Goal: Task Accomplishment & Management: Manage account settings

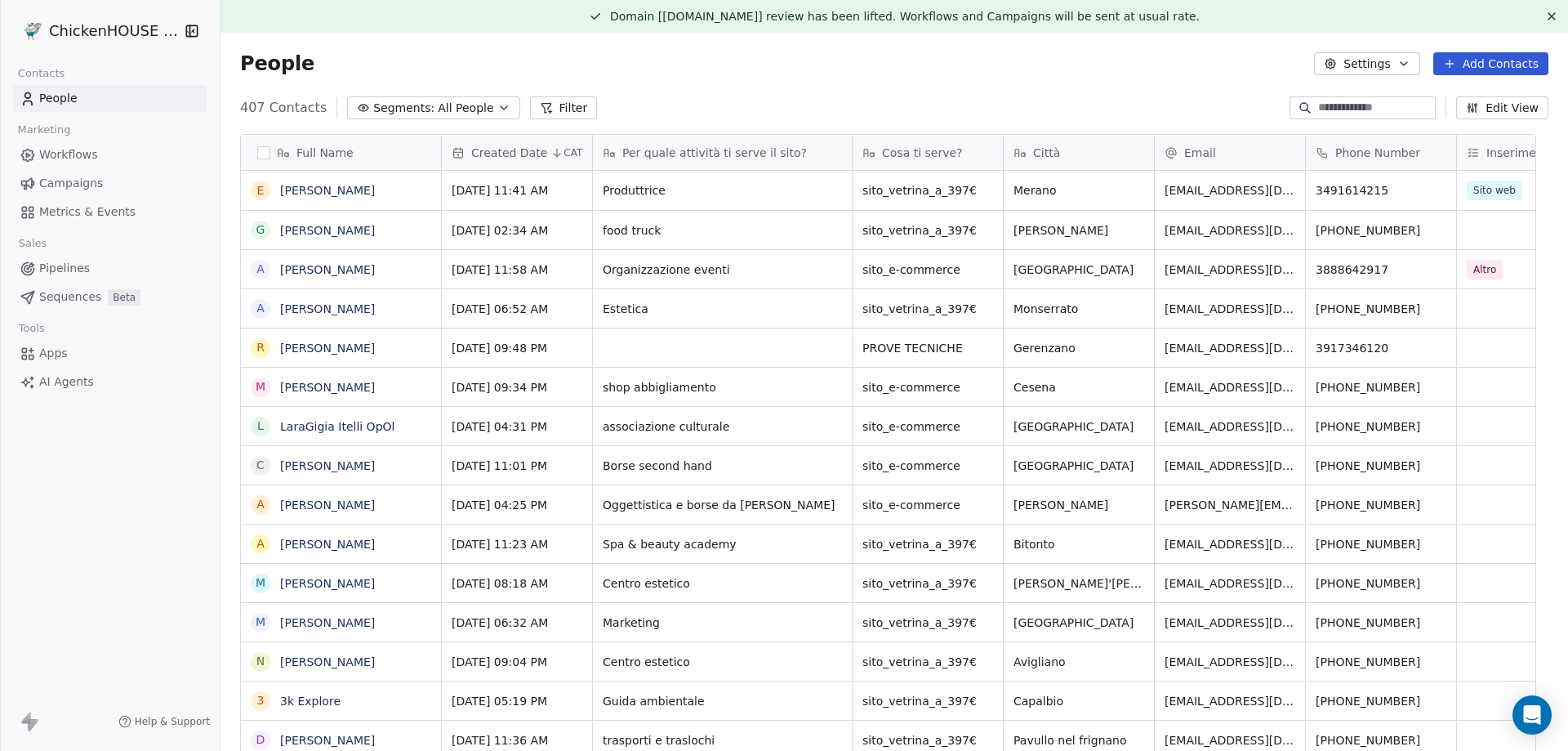
scroll to position [648, 1323]
click at [1318, 104] on input at bounding box center [1375, 107] width 115 height 16
type input "********"
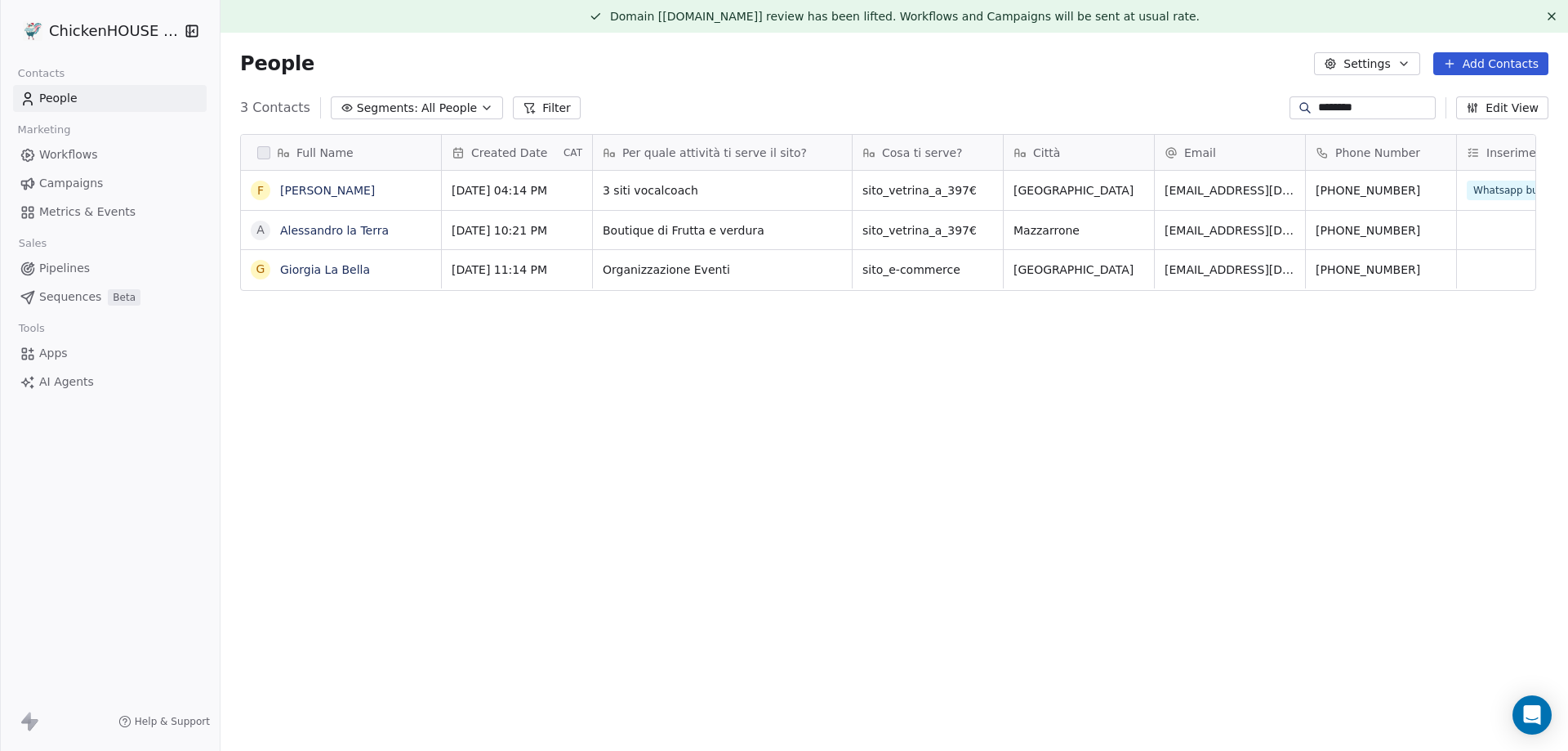
drag, startPoint x: 1345, startPoint y: 102, endPoint x: 1221, endPoint y: 105, distance: 124.0
click at [1221, 105] on div "3 Contacts Segments: All People Filter ******** Edit View" at bounding box center [894, 108] width 1347 height 27
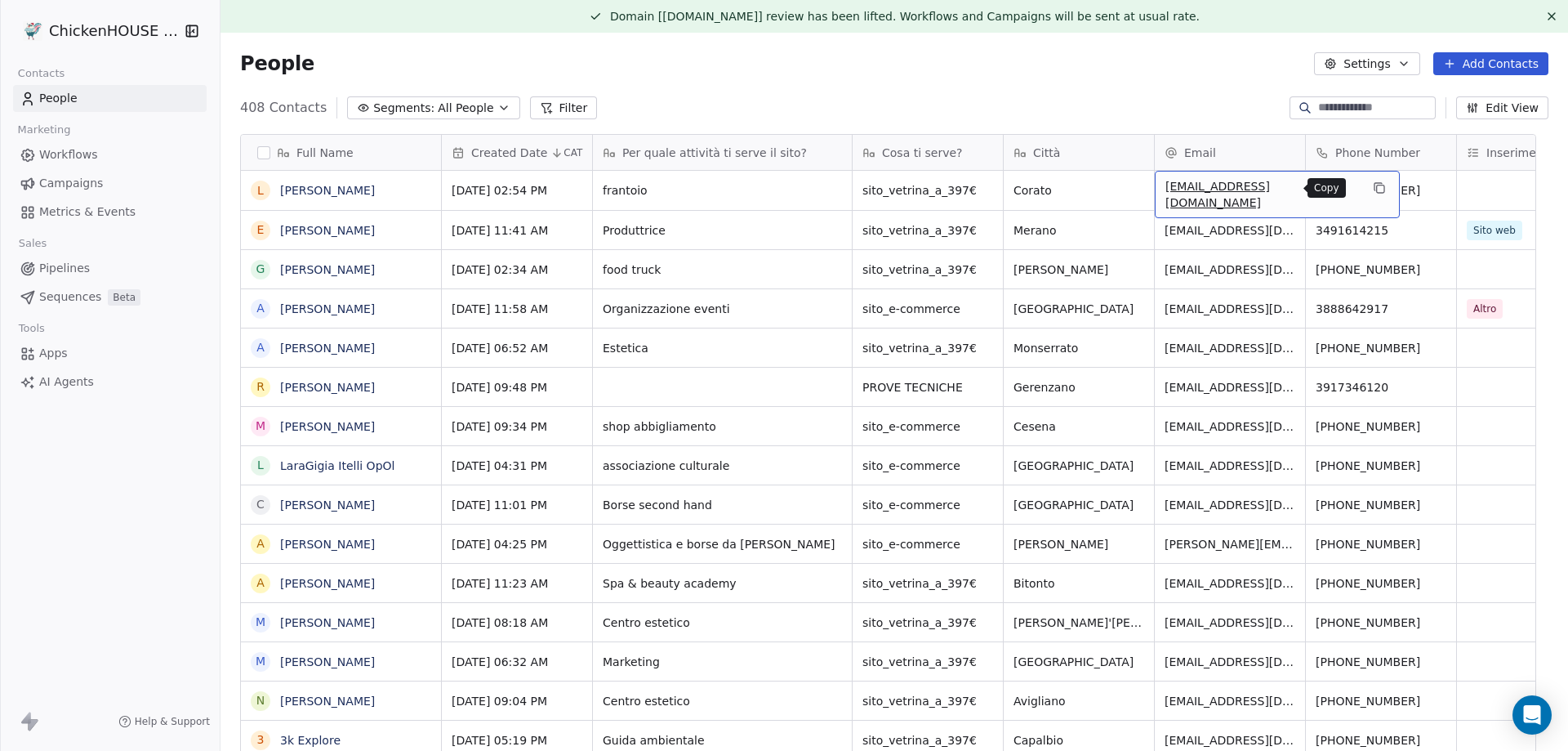
click at [1375, 189] on icon "grid" at bounding box center [1379, 187] width 8 height 8
click at [312, 190] on link "[PERSON_NAME]" at bounding box center [328, 190] width 95 height 13
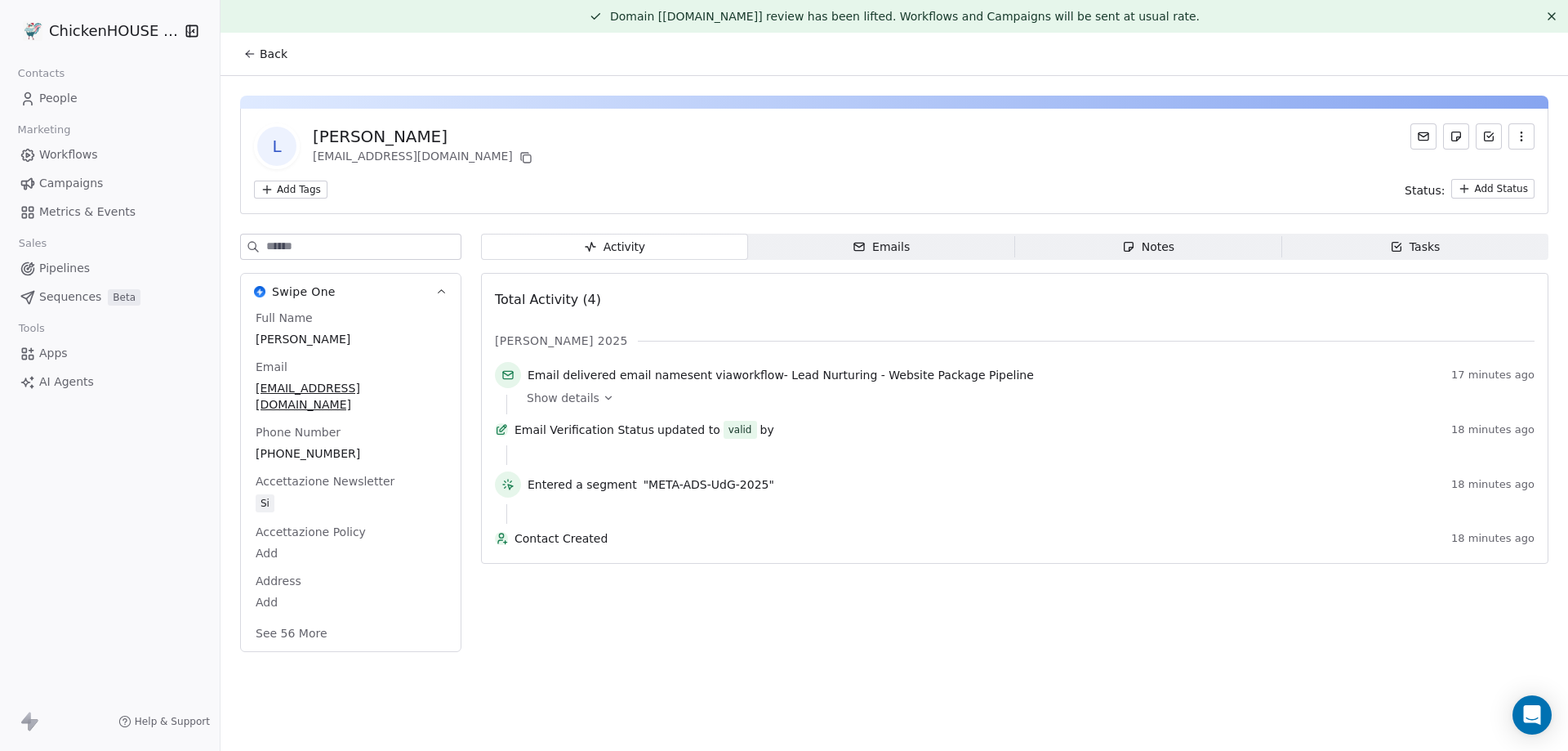
click at [1215, 232] on div "L [PERSON_NAME] [EMAIL_ADDRESS][DOMAIN_NAME] Add Tags Status: Add Status Swipe …" at bounding box center [894, 368] width 1347 height 585
click at [1216, 245] on span "Notes Notes" at bounding box center [1149, 247] width 267 height 27
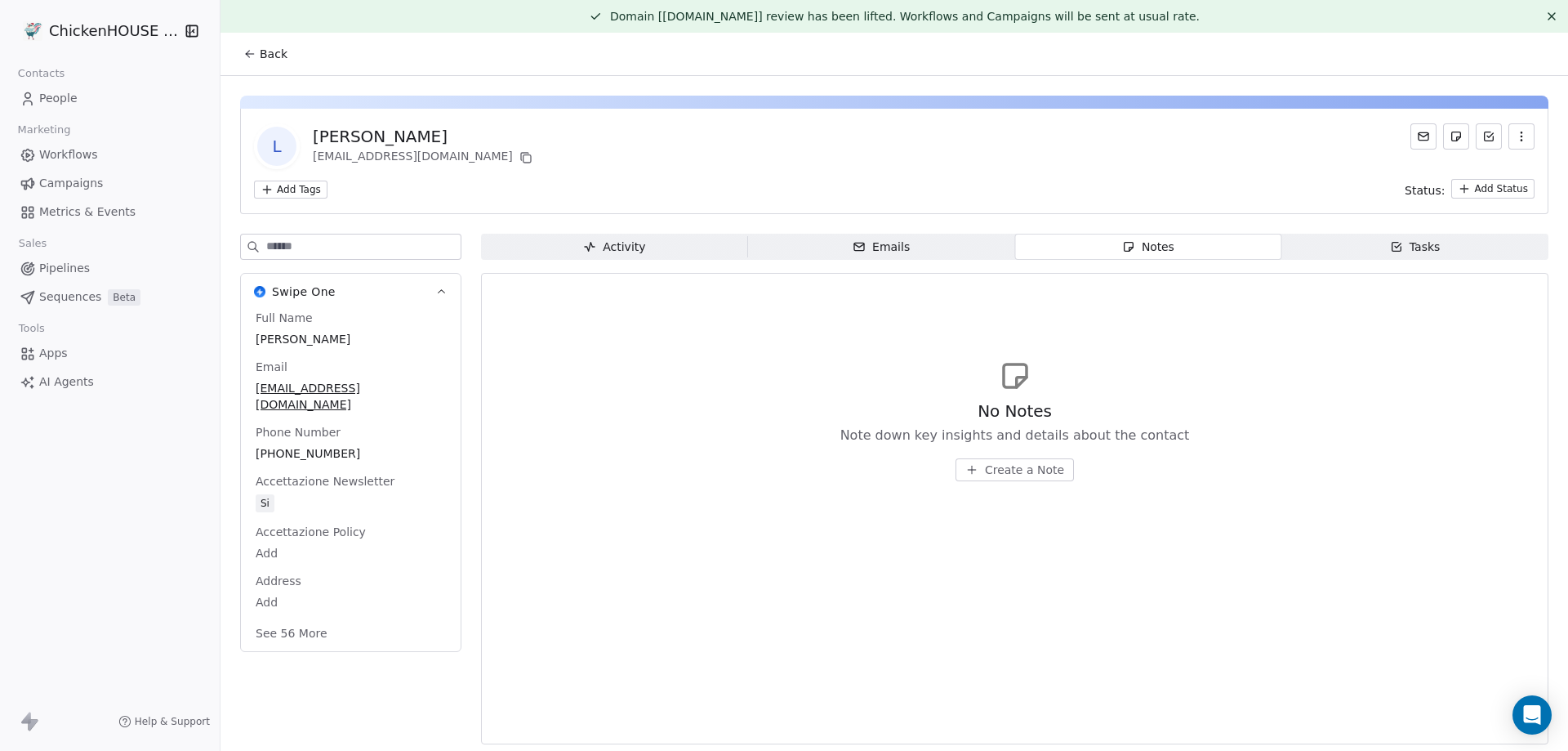
click at [1019, 478] on button "Create a Note" at bounding box center [1014, 470] width 118 height 23
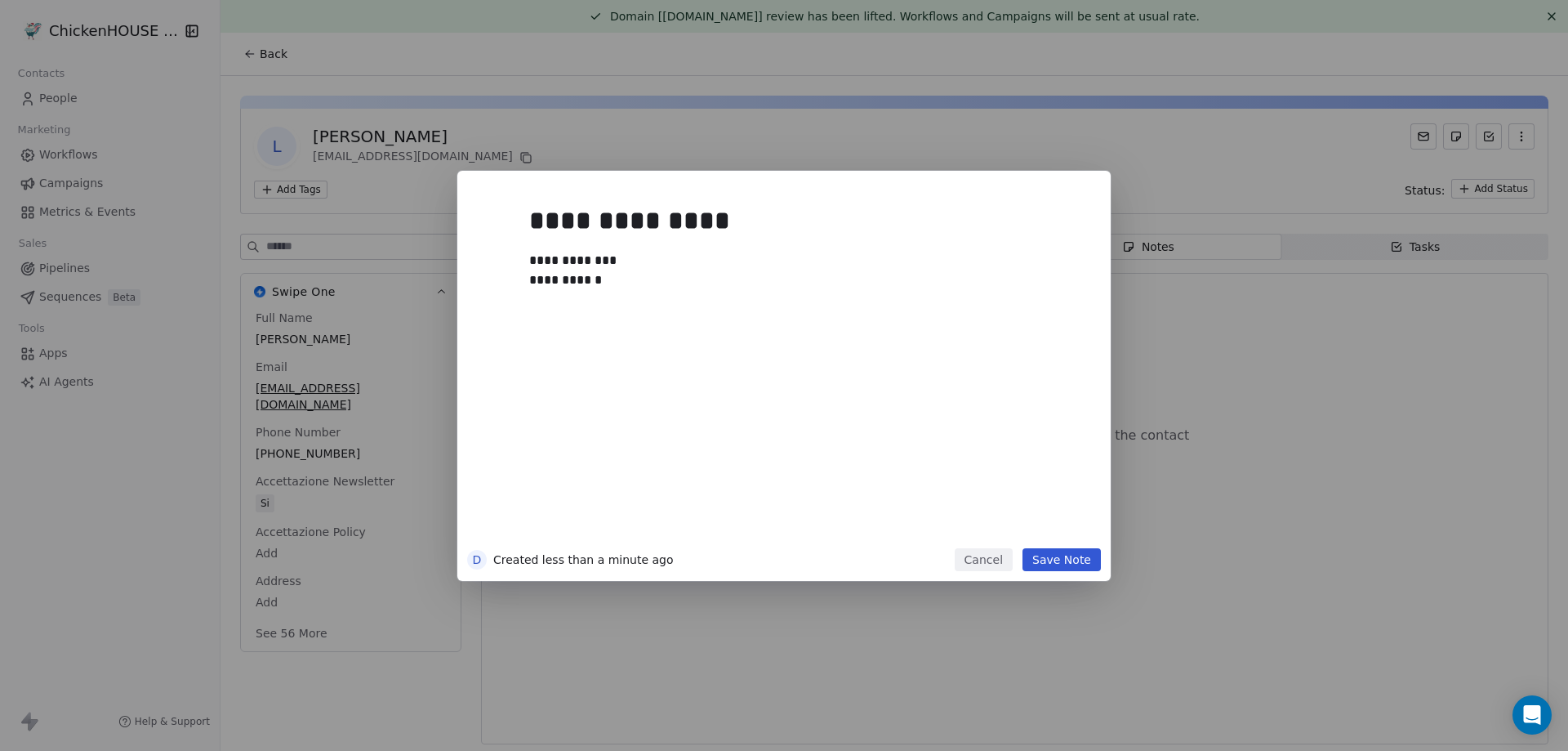
click at [1084, 556] on button "Save Note" at bounding box center [1061, 560] width 79 height 23
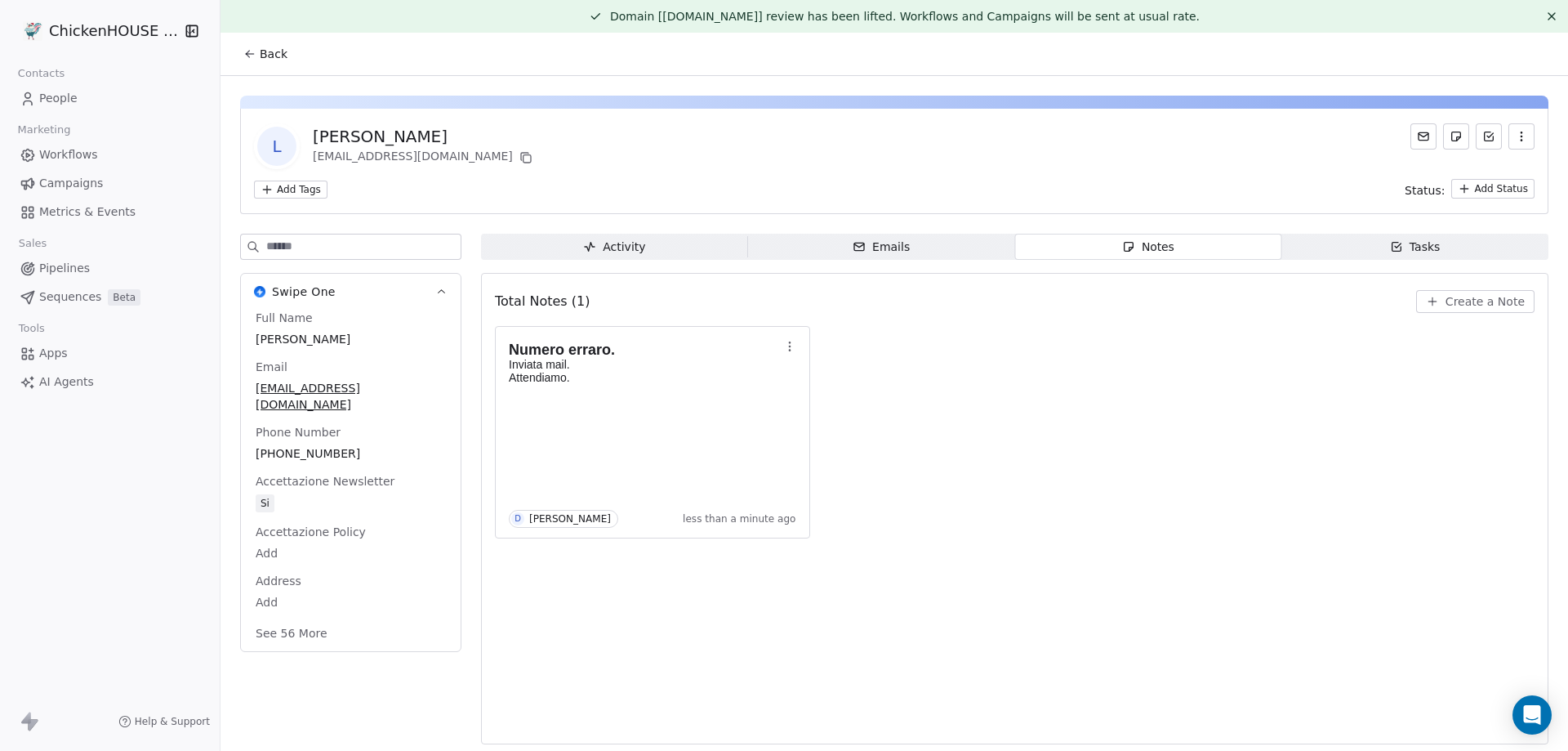
click at [57, 98] on span "People" at bounding box center [58, 98] width 39 height 17
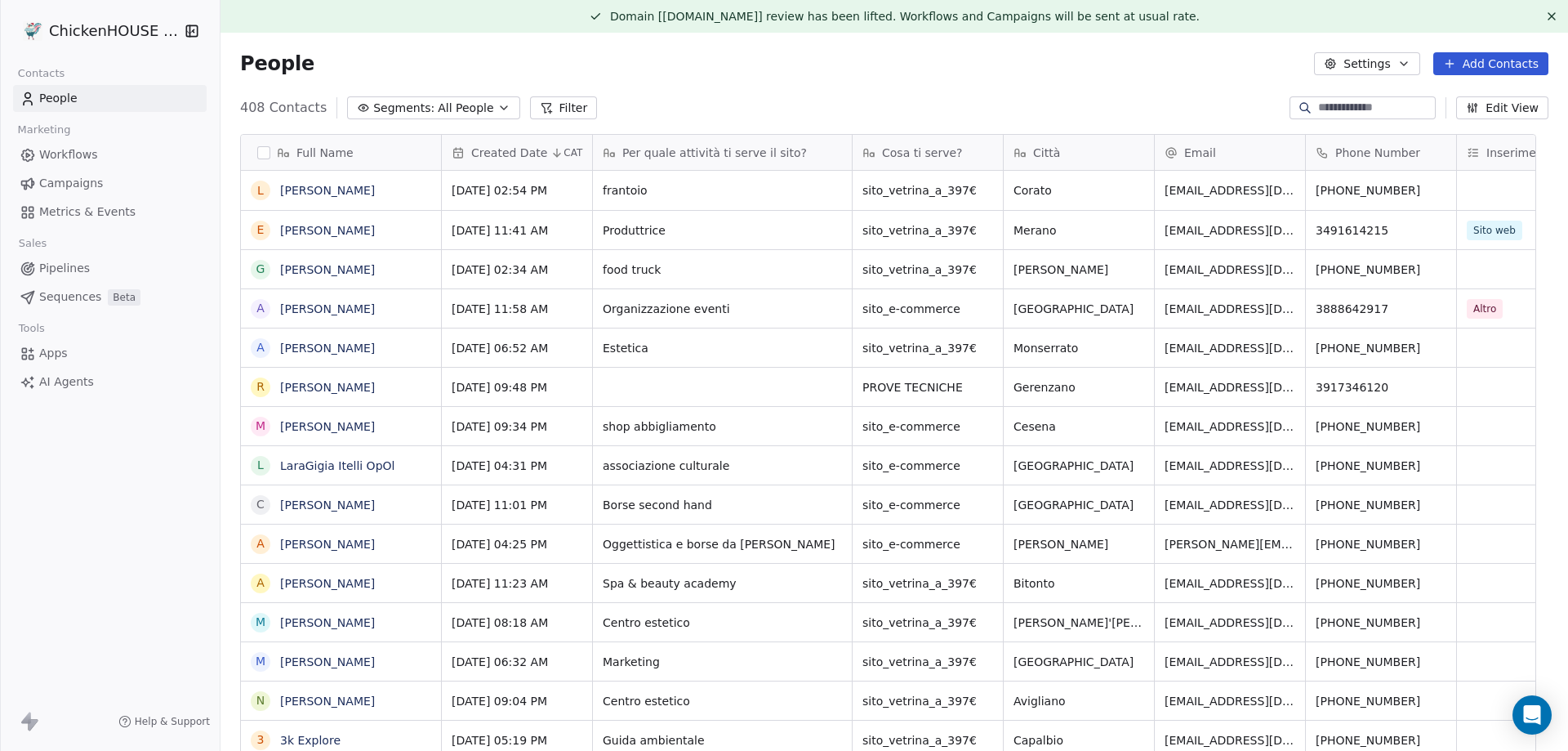
scroll to position [648, 1323]
